Goal: Transaction & Acquisition: Obtain resource

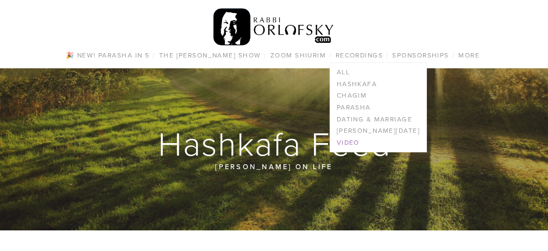
click at [358, 140] on link "Video" at bounding box center [378, 143] width 96 height 12
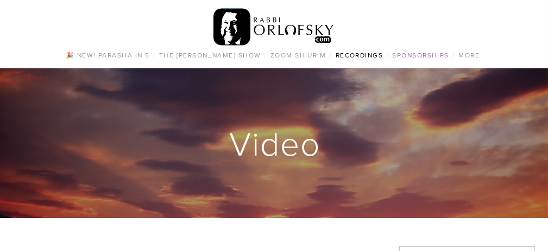
click at [428, 54] on link "Sponsorships" at bounding box center [420, 55] width 63 height 14
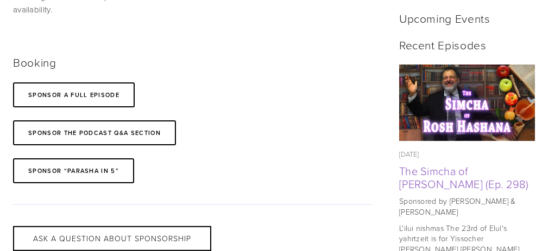
scroll to position [494, 0]
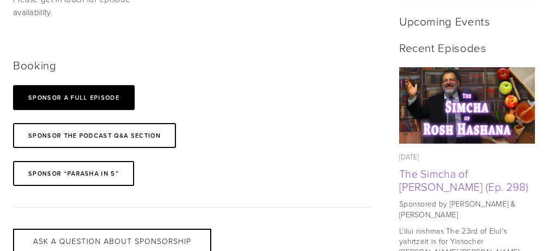
click at [92, 90] on link "SPONSOR A full Episode" at bounding box center [74, 97] width 122 height 25
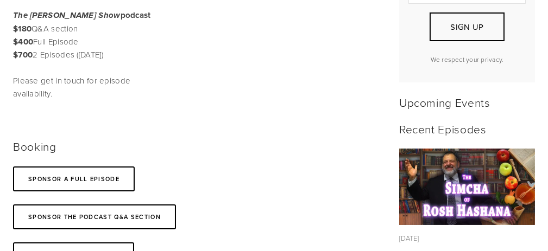
scroll to position [0, 0]
